Goal: Task Accomplishment & Management: Manage account settings

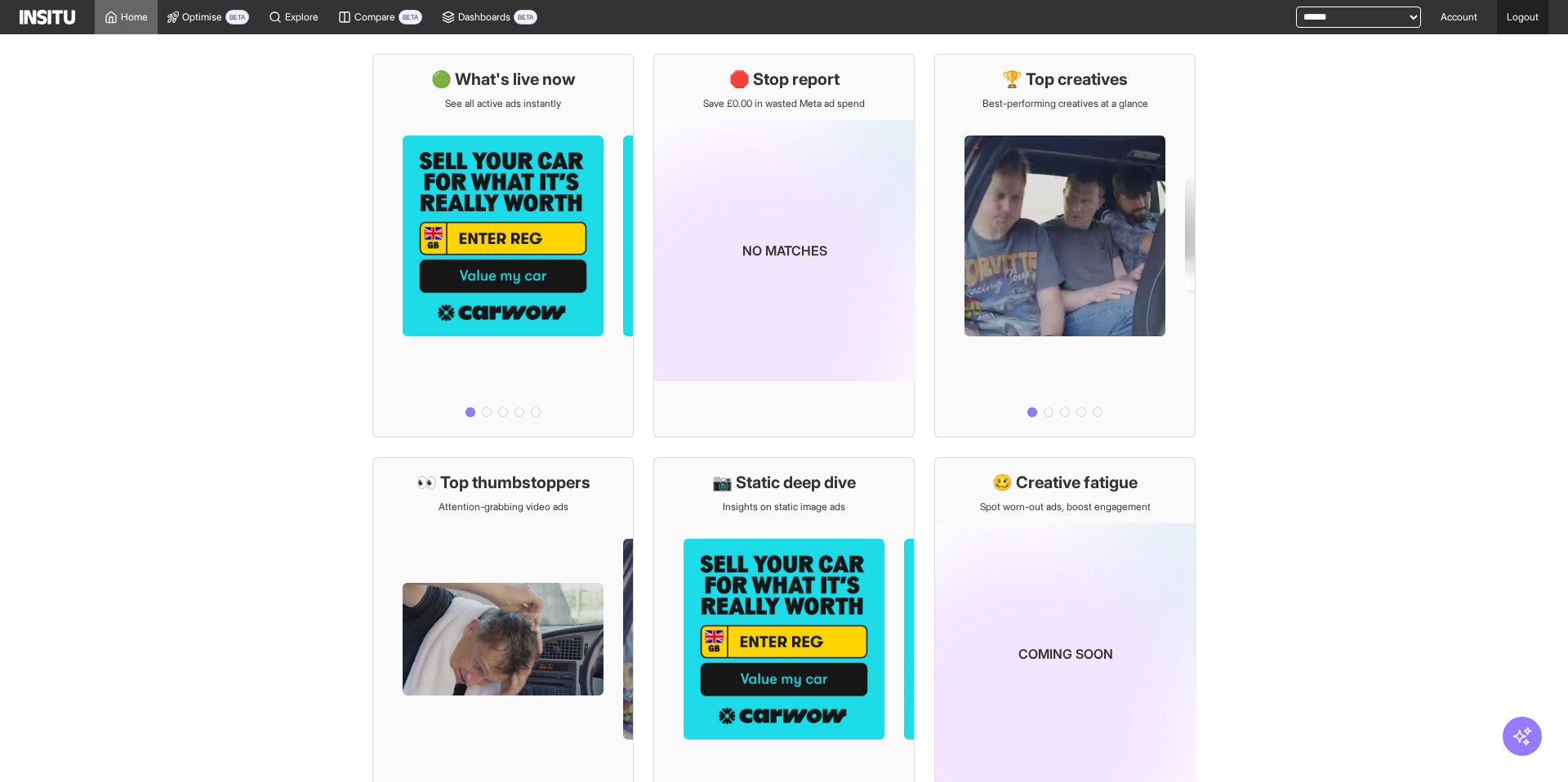
click at [1516, 20] on link "Logout" at bounding box center [1523, 17] width 52 height 34
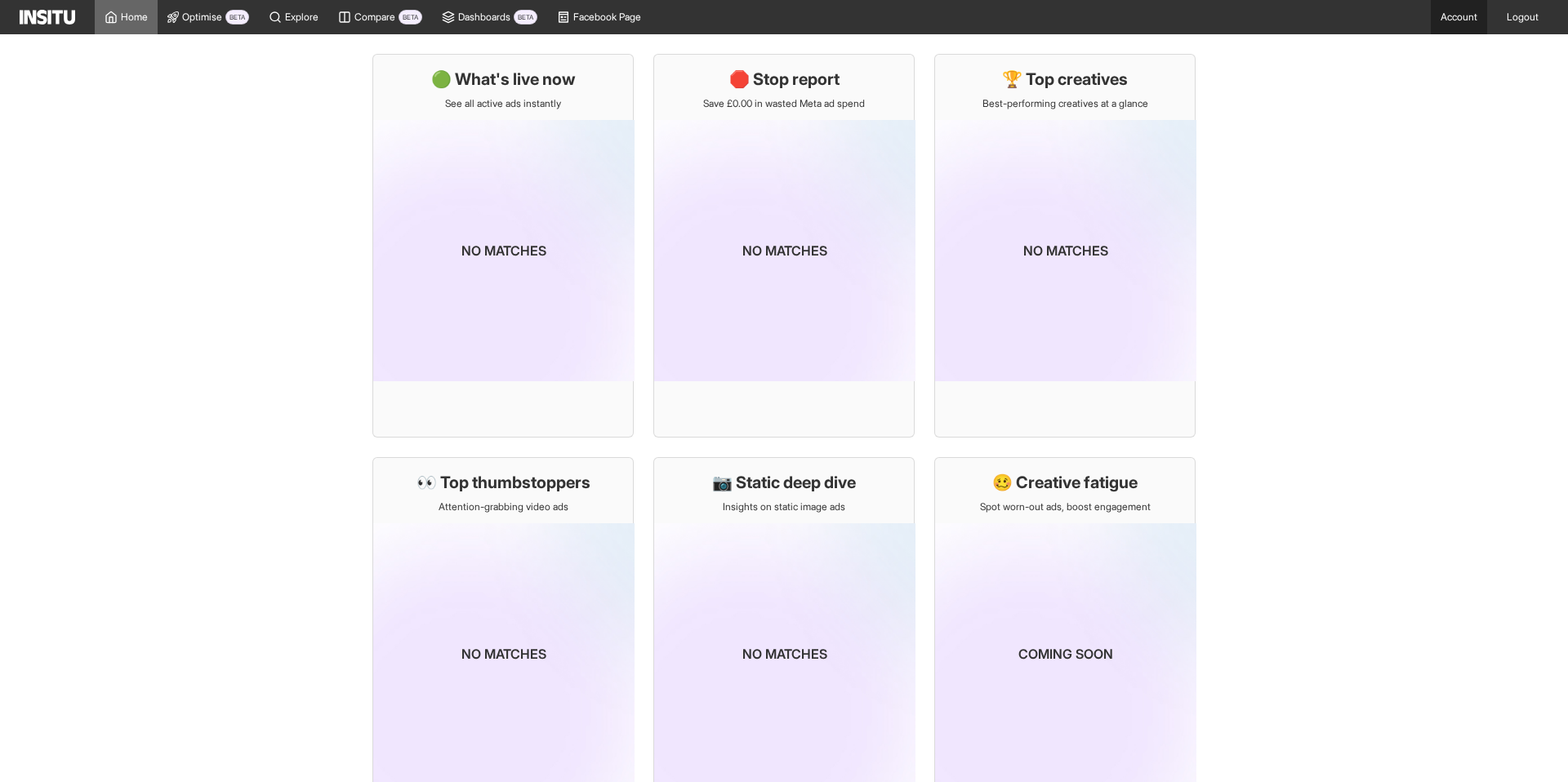
click at [1454, 18] on link "Account" at bounding box center [1458, 17] width 56 height 34
